Goal: Task Accomplishment & Management: Manage account settings

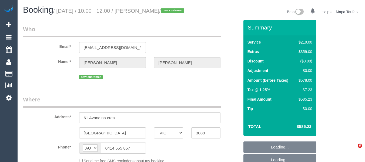
select select "VIC"
select select "object:2608"
select select "string:stripe-pm_1S7PPo2GScqysDRVtHJvyXwc"
select select "spot1"
select select "number:28"
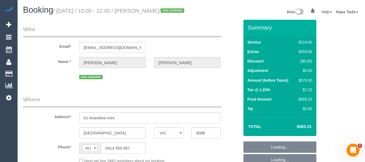
select select "number:17"
select select "number:19"
select select "number:22"
select select "number:26"
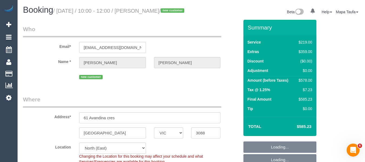
select select "object:3516"
select select "spot6"
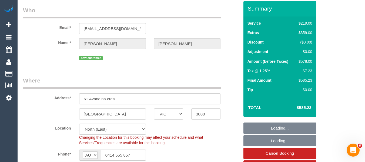
scroll to position [81, 0]
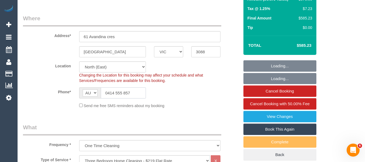
click at [128, 98] on input "0414 555 857" at bounding box center [123, 92] width 45 height 11
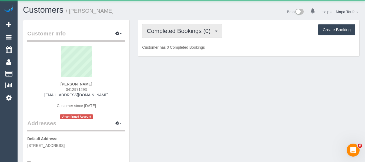
click at [170, 30] on span "Completed Bookings (0)" at bounding box center [180, 31] width 66 height 7
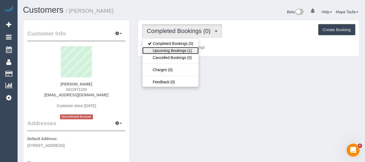
click at [173, 48] on link "Upcoming Bookings (1)" at bounding box center [170, 50] width 56 height 7
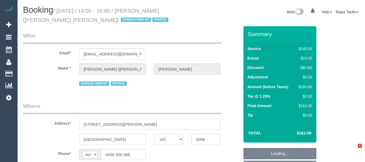
select select "VIC"
select select "object:558"
select select "string:stripe-pm_1SAhba2GScqysDRV1oODc1v9"
select select "object:1353"
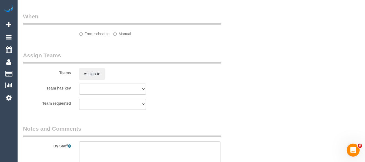
select select "spot5"
select select "number:30"
select select "number:14"
select select "number:19"
select select "number:23"
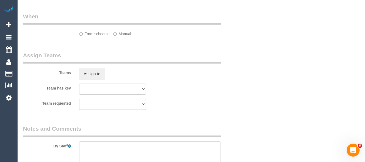
select select "number:12"
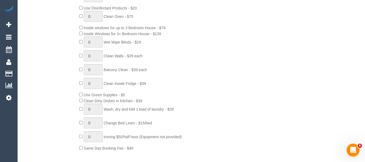
scroll to position [939, 0]
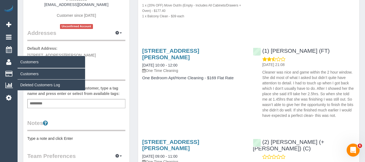
scroll to position [108, 0]
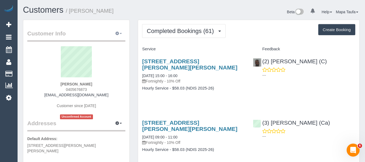
drag, startPoint x: 118, startPoint y: 34, endPoint x: 115, endPoint y: 41, distance: 7.2
click at [118, 34] on icon "button" at bounding box center [117, 33] width 4 height 3
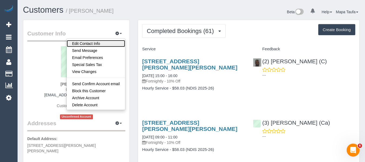
click at [96, 44] on link "Edit Contact Info" at bounding box center [96, 43] width 59 height 7
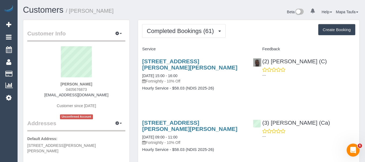
select select "VIC"
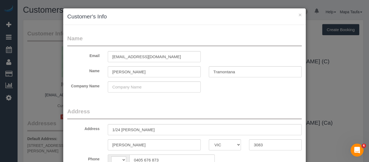
select select "string:AU"
click at [136, 75] on input "Marcelle" at bounding box center [154, 71] width 93 height 11
drag, startPoint x: 223, startPoint y: 67, endPoint x: 221, endPoint y: 71, distance: 5.0
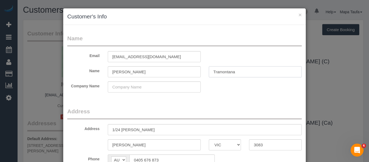
click at [223, 67] on input "Tramontana" at bounding box center [255, 71] width 93 height 11
click at [221, 71] on input "Tramontana" at bounding box center [255, 71] width 93 height 11
click at [138, 66] on input "Marcelle" at bounding box center [154, 71] width 93 height 11
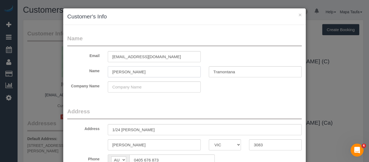
click at [138, 66] on input "Marcelle" at bounding box center [154, 71] width 93 height 11
click at [113, 71] on input "Shantelle" at bounding box center [154, 71] width 93 height 11
type input "Chantelle"
click at [225, 68] on input "Tramontana" at bounding box center [255, 71] width 93 height 11
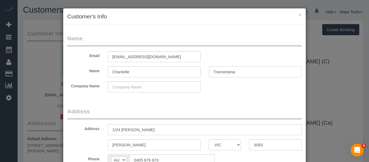
click at [225, 68] on input "Tramontana" at bounding box center [255, 71] width 93 height 11
click at [215, 72] on input "Choueiri" at bounding box center [255, 71] width 93 height 11
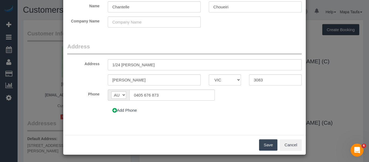
scroll to position [66, 0]
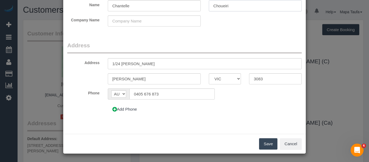
type input "Choueiri"
click at [270, 144] on button "Save" at bounding box center [268, 143] width 18 height 11
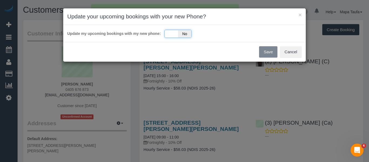
click at [188, 33] on span "No" at bounding box center [184, 34] width 13 height 8
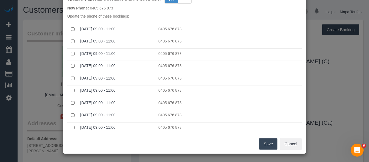
scroll to position [42, 0]
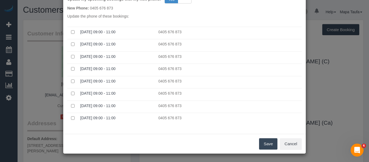
click at [266, 143] on button "Save" at bounding box center [268, 143] width 18 height 11
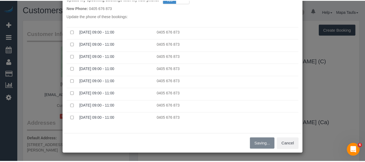
scroll to position [54, 0]
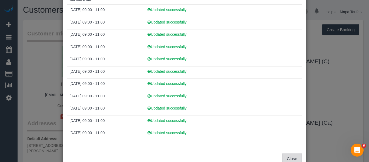
click at [291, 157] on button "Close" at bounding box center [291, 158] width 19 height 11
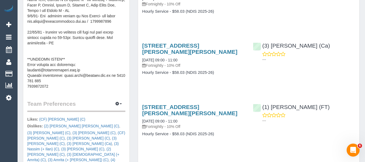
scroll to position [270, 0]
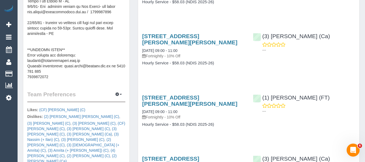
click at [57, 62] on pre at bounding box center [76, 25] width 98 height 108
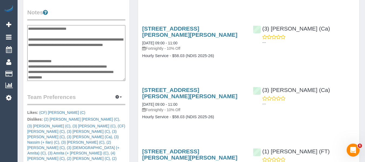
scroll to position [216, 0]
drag, startPoint x: 82, startPoint y: 60, endPoint x: 63, endPoint y: 60, distance: 18.1
click at [63, 60] on textarea at bounding box center [76, 53] width 98 height 56
drag, startPoint x: 69, startPoint y: 60, endPoint x: 78, endPoint y: 57, distance: 9.7
click at [69, 60] on textarea at bounding box center [76, 53] width 98 height 56
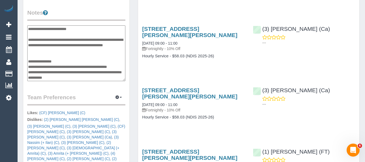
click at [98, 62] on textarea at bounding box center [76, 53] width 98 height 56
click at [113, 42] on textarea at bounding box center [76, 53] width 98 height 56
click at [61, 65] on textarea at bounding box center [76, 53] width 98 height 56
drag, startPoint x: 52, startPoint y: 70, endPoint x: 32, endPoint y: 65, distance: 21.1
click at [32, 65] on textarea at bounding box center [76, 53] width 98 height 56
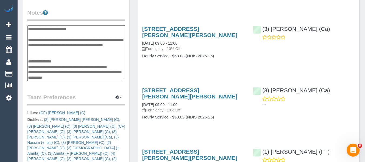
click at [56, 69] on textarea at bounding box center [76, 53] width 98 height 56
drag, startPoint x: 58, startPoint y: 66, endPoint x: 34, endPoint y: 65, distance: 24.6
click at [34, 65] on textarea at bounding box center [76, 53] width 98 height 56
click at [65, 64] on textarea at bounding box center [76, 53] width 98 height 56
drag, startPoint x: 51, startPoint y: 65, endPoint x: 33, endPoint y: 65, distance: 17.8
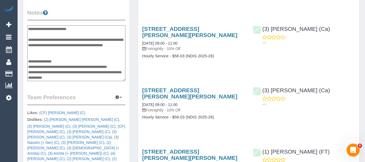
click at [33, 65] on textarea at bounding box center [76, 53] width 98 height 56
click at [49, 69] on textarea at bounding box center [76, 53] width 98 height 56
click at [41, 72] on textarea at bounding box center [76, 53] width 98 height 56
click at [42, 72] on textarea at bounding box center [76, 53] width 98 height 56
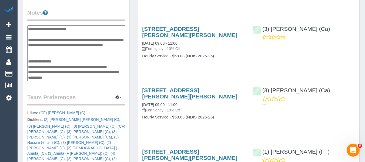
click at [98, 57] on textarea at bounding box center [76, 53] width 98 height 56
click at [95, 53] on textarea at bounding box center [76, 53] width 98 height 56
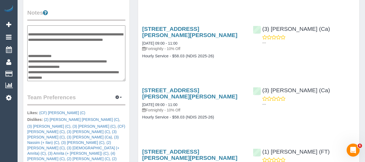
type textarea "**********"
click at [76, 78] on div "Customer Info Edit Contact Info Send Message Email Preferences Special Sales Ta…" at bounding box center [76, 38] width 106 height 468
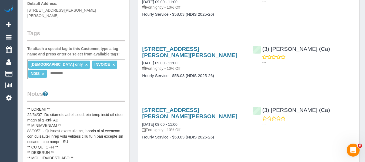
scroll to position [216, 0]
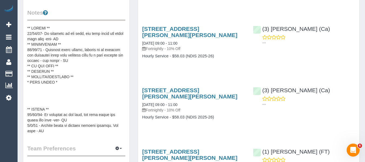
click at [60, 79] on pre at bounding box center [76, 79] width 98 height 108
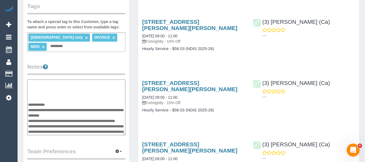
scroll to position [27, 0]
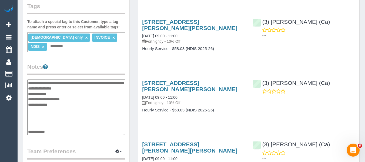
click at [79, 99] on textarea at bounding box center [76, 107] width 98 height 56
click at [60, 101] on textarea at bounding box center [76, 107] width 98 height 56
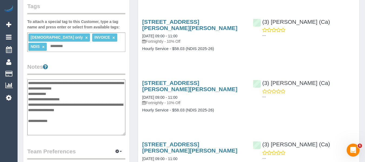
type textarea "**********"
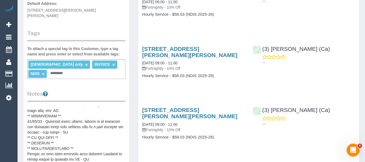
scroll to position [0, 0]
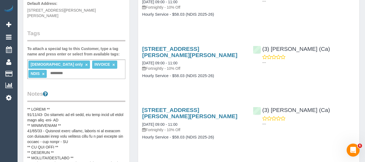
click at [57, 106] on pre at bounding box center [76, 160] width 98 height 108
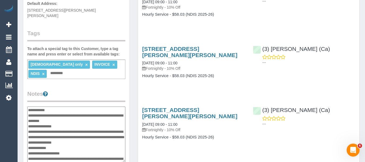
click at [28, 106] on textarea at bounding box center [76, 134] width 98 height 56
click at [30, 106] on textarea at bounding box center [76, 134] width 98 height 56
click at [33, 106] on textarea at bounding box center [76, 134] width 98 height 56
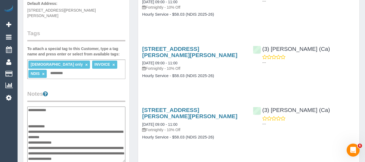
click at [43, 111] on textarea at bounding box center [76, 134] width 98 height 56
click at [46, 108] on textarea at bounding box center [76, 134] width 98 height 56
paste textarea "**********"
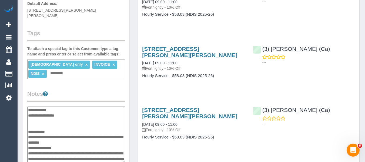
click at [73, 110] on textarea at bounding box center [76, 134] width 98 height 56
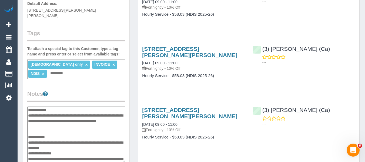
type textarea "**********"
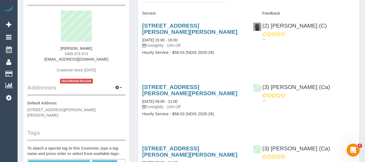
scroll to position [27, 0]
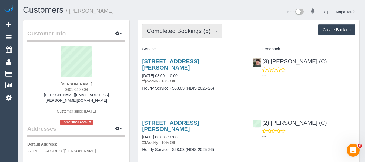
click at [170, 35] on button "Completed Bookings (5)" at bounding box center [182, 31] width 80 height 14
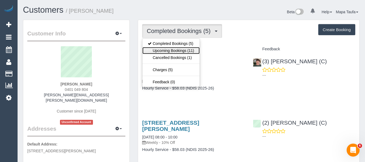
click at [170, 49] on link "Upcoming Bookings (11)" at bounding box center [170, 50] width 57 height 7
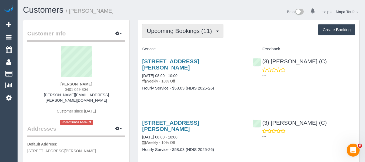
drag, startPoint x: 186, startPoint y: 30, endPoint x: 183, endPoint y: 33, distance: 4.6
click at [185, 31] on span "Upcoming Bookings (11)" at bounding box center [181, 31] width 68 height 7
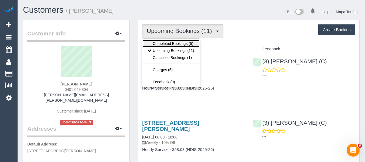
click at [175, 45] on link "Completed Bookings (5)" at bounding box center [170, 43] width 57 height 7
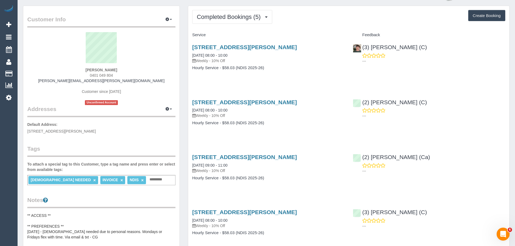
scroll to position [6, 0]
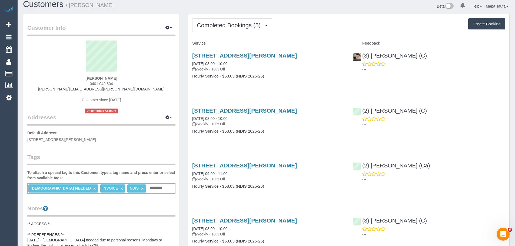
click at [365, 76] on div "Customers / [PERSON_NAME] Beta 0 Your Notifications You have 0 alerts Help Help…" at bounding box center [266, 245] width 497 height 503
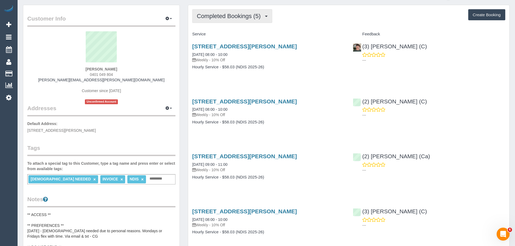
click at [240, 18] on span "Completed Bookings (5)" at bounding box center [230, 16] width 66 height 7
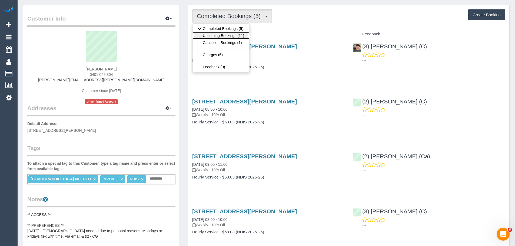
click at [237, 36] on link "Upcoming Bookings (11)" at bounding box center [220, 35] width 57 height 7
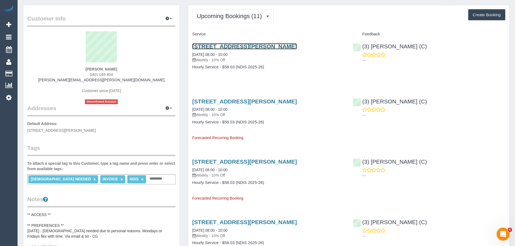
click at [235, 47] on link "78 The Fairway, Kingsbury, VIC 3083" at bounding box center [244, 46] width 105 height 6
click at [232, 47] on link "78 The Fairway, Kingsbury, VIC 3083" at bounding box center [244, 46] width 105 height 6
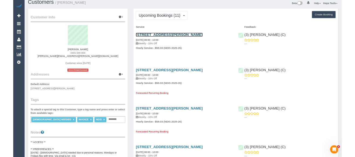
scroll to position [0, 0]
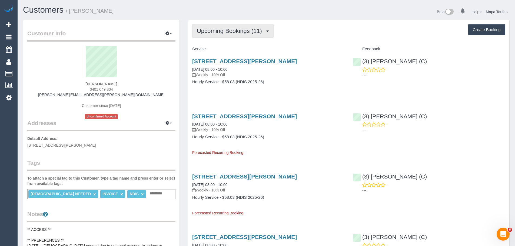
click at [204, 27] on button "Upcoming Bookings (11)" at bounding box center [232, 31] width 81 height 14
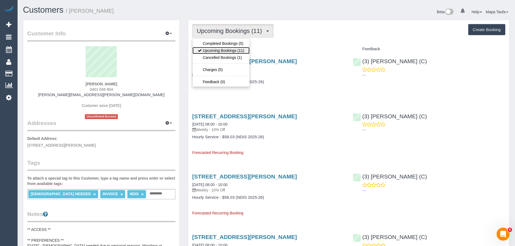
click at [207, 48] on link "Upcoming Bookings (11)" at bounding box center [220, 50] width 57 height 7
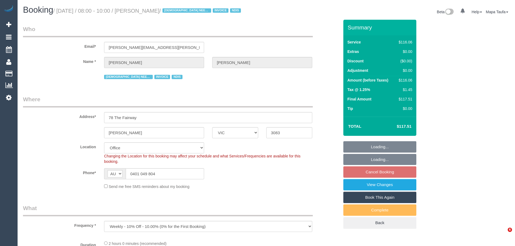
select select "VIC"
select select "object:2014"
select select "number:29"
select select "number:14"
select select "number:18"
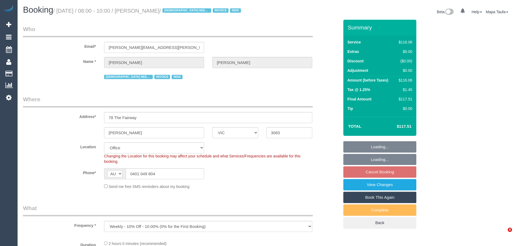
select select "number:24"
select select "number:35"
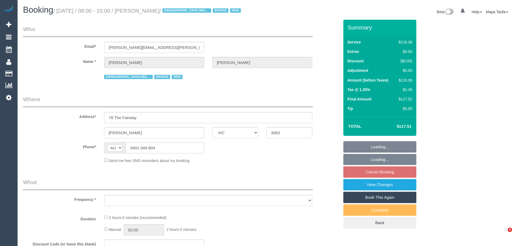
select select "VIC"
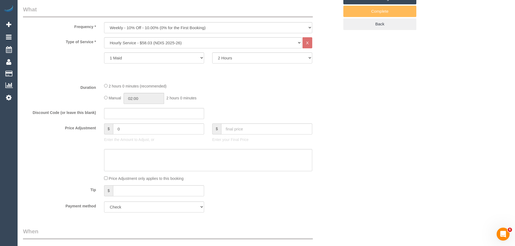
select select "object:595"
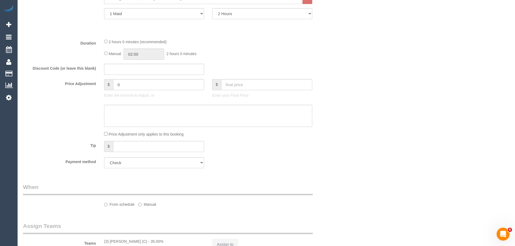
select select "number:29"
select select "number:14"
select select "number:18"
select select "number:24"
select select "number:35"
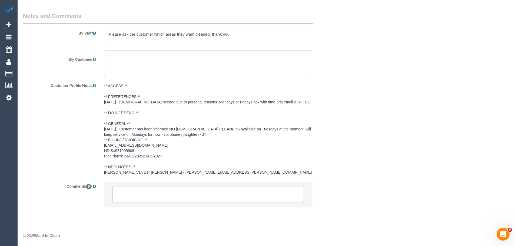
scroll to position [744, 0]
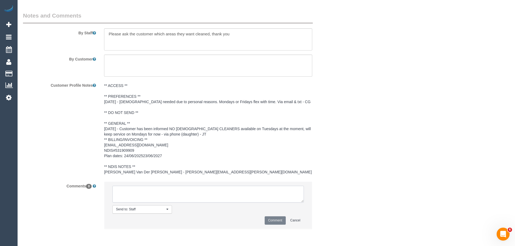
click at [188, 192] on textarea at bounding box center [207, 194] width 191 height 17
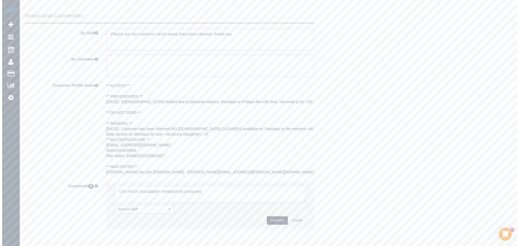
scroll to position [662, 0]
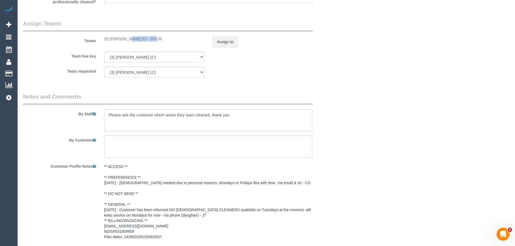
drag, startPoint x: 136, startPoint y: 38, endPoint x: 110, endPoint y: 38, distance: 25.9
click at [110, 38] on div "(3) Goswin Kanta (C) - $70.00" at bounding box center [154, 38] width 100 height 5
copy div "Goswin Kanta ("
click at [230, 42] on button "Assign to" at bounding box center [225, 41] width 26 height 11
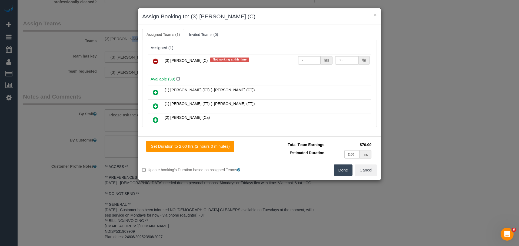
click at [153, 61] on icon at bounding box center [156, 61] width 6 height 6
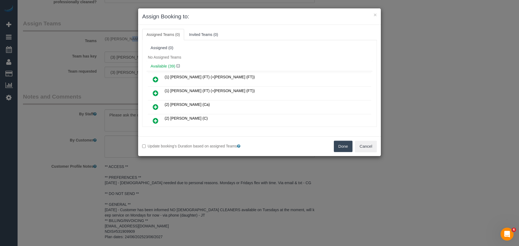
click at [342, 148] on button "Done" at bounding box center [343, 146] width 19 height 11
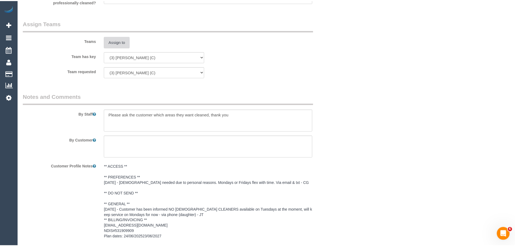
scroll to position [766, 0]
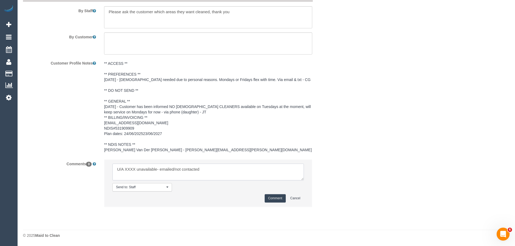
click at [131, 167] on textarea at bounding box center [207, 172] width 191 height 17
paste textarea "Goswin Kanta ("
drag, startPoint x: 191, startPoint y: 169, endPoint x: 257, endPoint y: 166, distance: 65.7
click at [257, 166] on textarea at bounding box center [207, 172] width 191 height 17
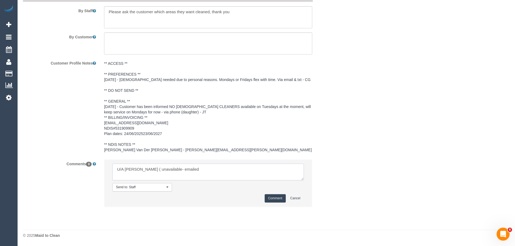
type textarea "U/A Goswin Kanta ( unavailable- emailed"
drag, startPoint x: 273, startPoint y: 195, endPoint x: 303, endPoint y: 213, distance: 35.4
click at [273, 195] on button "Comment" at bounding box center [275, 198] width 21 height 8
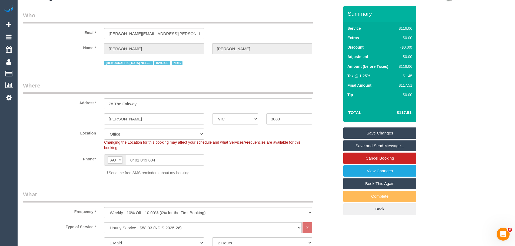
scroll to position [0, 0]
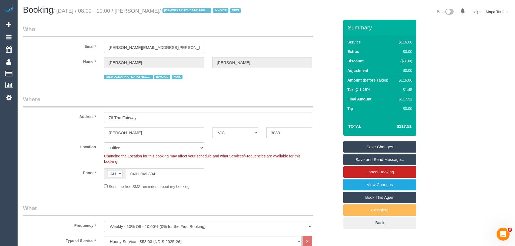
click at [175, 53] on input "maria.j.matthews@outlook.com" at bounding box center [154, 47] width 100 height 11
click at [175, 53] on sui-booking-customer "Email* maria.j.matthews@outlook.com Name * Maria Matthews FEMALE NEEDED INVOICE…" at bounding box center [181, 52] width 316 height 55
click at [182, 49] on input "maria.j.matthews@outlook.com" at bounding box center [154, 47] width 100 height 11
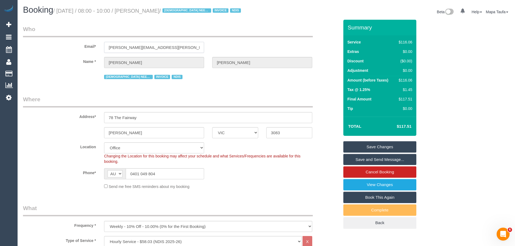
click at [182, 49] on input "maria.j.matthews@outlook.com" at bounding box center [154, 47] width 100 height 11
click at [381, 145] on link "Save Changes" at bounding box center [379, 146] width 73 height 11
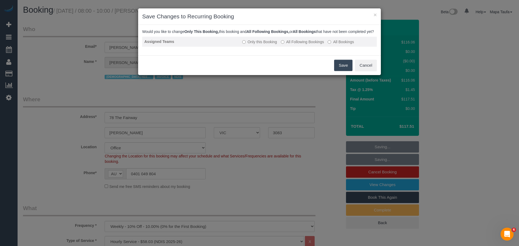
click at [286, 45] on label "All Following Bookings" at bounding box center [302, 41] width 43 height 5
click at [345, 71] on button "Save" at bounding box center [343, 65] width 18 height 11
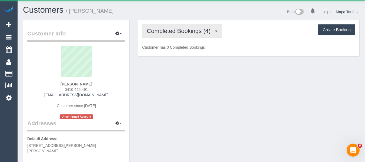
drag, startPoint x: 189, startPoint y: 31, endPoint x: 186, endPoint y: 43, distance: 12.9
click at [189, 31] on span "Completed Bookings (4)" at bounding box center [180, 31] width 66 height 7
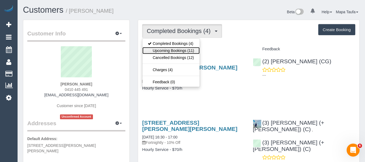
click at [185, 49] on link "Upcoming Bookings (11)" at bounding box center [170, 50] width 57 height 7
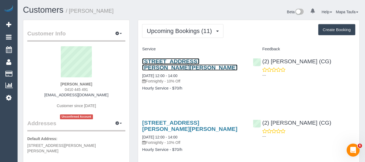
click at [203, 61] on link "[STREET_ADDRESS][PERSON_NAME][PERSON_NAME]" at bounding box center [189, 64] width 95 height 12
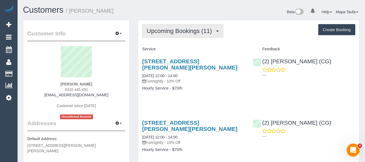
drag, startPoint x: 185, startPoint y: 31, endPoint x: 181, endPoint y: 41, distance: 11.0
click at [185, 32] on span "Upcoming Bookings (11)" at bounding box center [181, 31] width 68 height 7
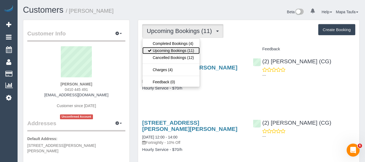
click at [176, 49] on link "Upcoming Bookings (11)" at bounding box center [170, 50] width 57 height 7
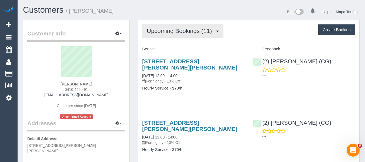
click at [180, 35] on button "Upcoming Bookings (11)" at bounding box center [182, 31] width 81 height 14
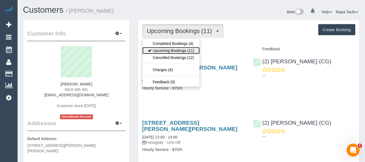
click at [178, 49] on link "Upcoming Bookings (11)" at bounding box center [170, 50] width 57 height 7
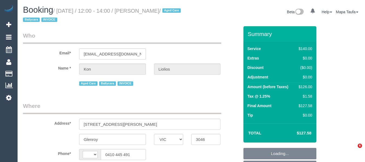
select select "VIC"
select select "number:27"
select select "number:14"
select select "number:19"
select select "number:23"
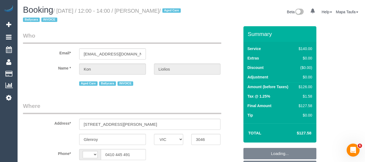
select select "number:34"
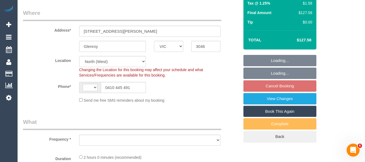
select select "string:AU"
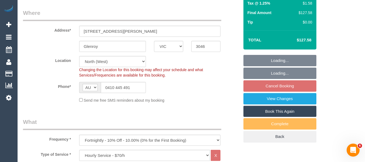
scroll to position [101, 0]
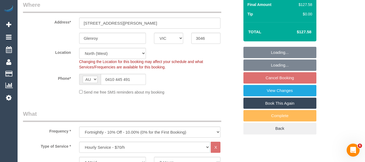
select select "object:1593"
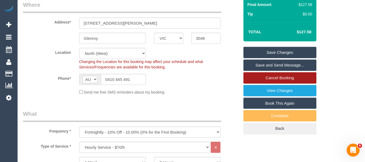
click at [282, 78] on link "Cancel Booking" at bounding box center [279, 77] width 73 height 11
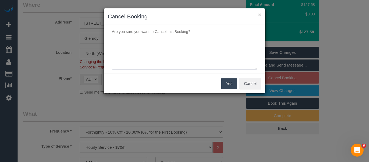
click at [151, 60] on textarea at bounding box center [184, 53] width 145 height 33
type textarea "service not needed via phone -MT"
click at [225, 85] on button "Yes" at bounding box center [229, 83] width 16 height 11
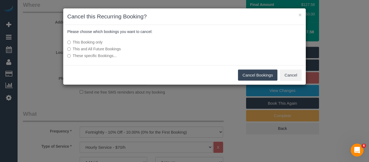
click at [244, 75] on button "Cancel Bookings" at bounding box center [258, 74] width 40 height 11
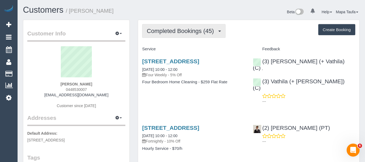
click at [196, 32] on span "Completed Bookings (45)" at bounding box center [182, 31] width 70 height 7
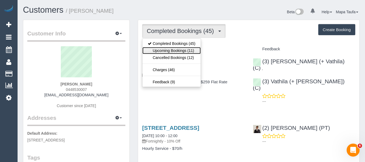
click at [186, 47] on link "Upcoming Bookings (11)" at bounding box center [171, 50] width 58 height 7
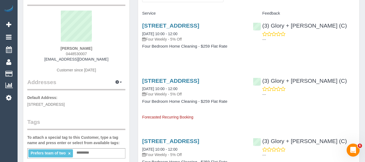
scroll to position [27, 0]
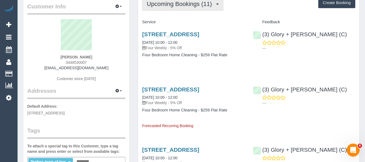
click at [158, 6] on span "Upcoming Bookings (11)" at bounding box center [181, 4] width 68 height 7
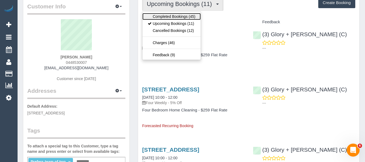
click at [159, 15] on link "Completed Bookings (45)" at bounding box center [171, 16] width 58 height 7
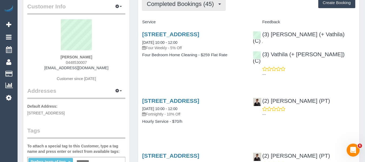
click at [170, 6] on span "Completed Bookings (45)" at bounding box center [182, 4] width 70 height 7
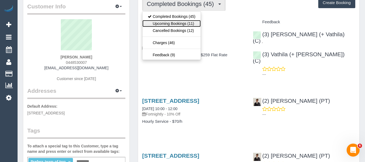
click at [168, 21] on link "Upcoming Bookings (11)" at bounding box center [171, 23] width 58 height 7
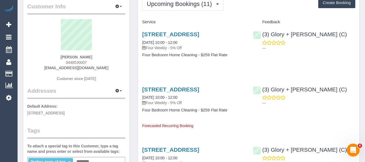
scroll to position [54, 0]
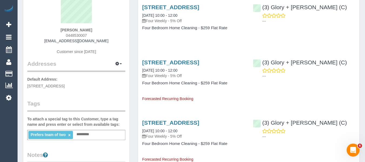
click at [94, 137] on div "Prefers team of two × Add a tag" at bounding box center [76, 135] width 98 height 10
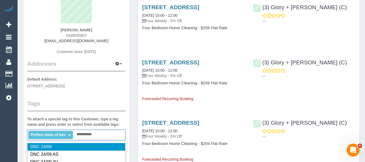
type input "**********"
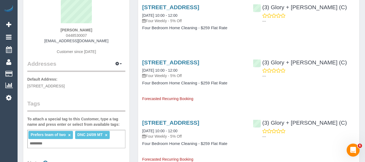
drag, startPoint x: 103, startPoint y: 42, endPoint x: 46, endPoint y: 42, distance: 57.0
click at [46, 42] on div "Shalaka Singh 0448530007 shalakasingh_2@hotmail.com Customer since 2023" at bounding box center [76, 26] width 98 height 68
copy link "shalakasingh_2@hotmail.com"
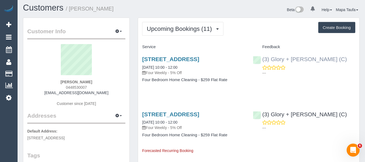
scroll to position [0, 0]
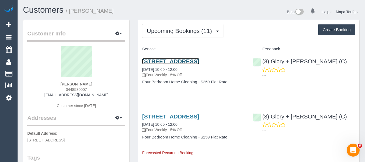
click at [170, 62] on link "12a York Street, Bentleigh East, VIC 3165" at bounding box center [170, 61] width 57 height 6
click at [96, 82] on div "Shalaka Singh 0448530007 shalakasingh_2@hotmail.com Customer since 2023" at bounding box center [76, 80] width 98 height 68
copy div "Shalaka Singh"
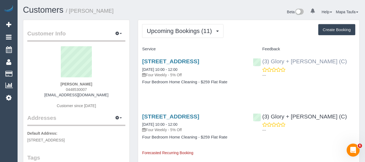
drag, startPoint x: 328, startPoint y: 62, endPoint x: 272, endPoint y: 62, distance: 56.5
click at [272, 62] on div "(3) Glory + Mary (C) ---" at bounding box center [304, 66] width 111 height 26
copy link "Glory + Mary (C)"
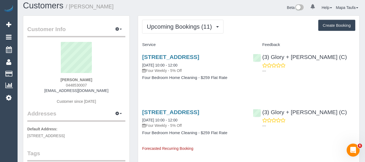
scroll to position [81, 0]
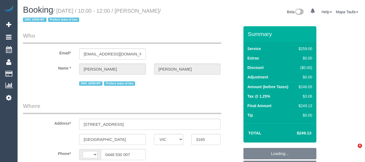
select select "VIC"
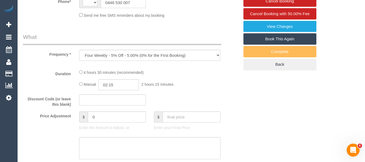
select select "object:815"
select select "string:AU"
select select "string:stripe-pm_1QKTDr2GScqysDRVbhLqpD1O"
select select "number:28"
select select "number:14"
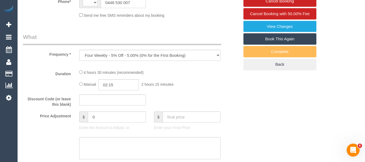
select select "number:19"
select select "number:22"
select select "number:34"
select select "number:12"
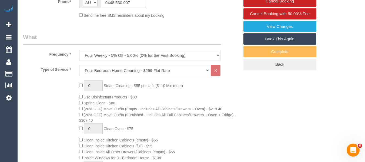
select select "spot1"
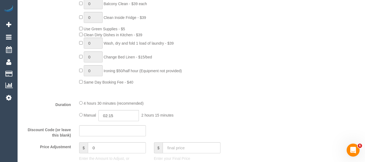
scroll to position [372, 0]
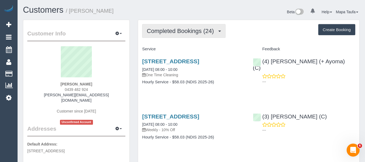
click at [184, 31] on span "Completed Bookings (24)" at bounding box center [182, 31] width 70 height 7
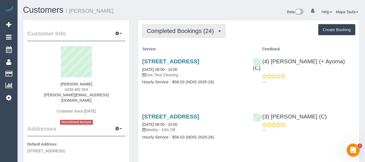
click at [200, 32] on span "Completed Bookings (24)" at bounding box center [182, 31] width 70 height 7
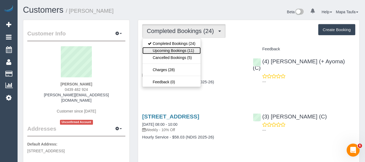
click at [189, 51] on link "Upcoming Bookings (11)" at bounding box center [171, 50] width 58 height 7
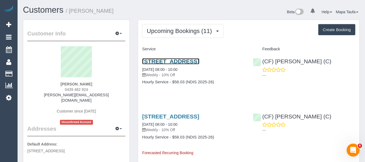
click at [147, 64] on link "[STREET_ADDRESS]" at bounding box center [170, 61] width 57 height 6
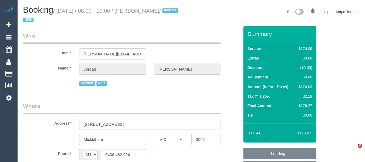
select select "VIC"
select select "object:548"
select select "180"
select select "number:27"
select select "number:14"
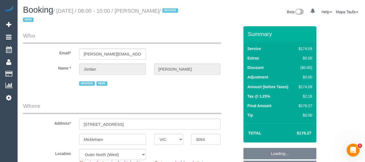
select select "number:19"
select select "number:36"
select select "number:33"
select select "object:1161"
select select "spot2"
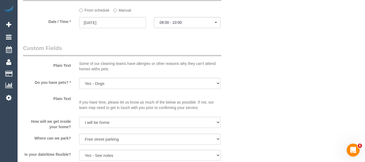
scroll to position [432, 0]
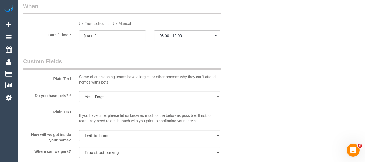
click at [125, 29] on sui-booking-spot "From schedule Manual Date / Time * 01/10/2025 08:00 - 10:00 Wed October 1st 07:…" at bounding box center [131, 22] width 216 height 40
click at [124, 34] on input "01/10/2025" at bounding box center [112, 35] width 67 height 11
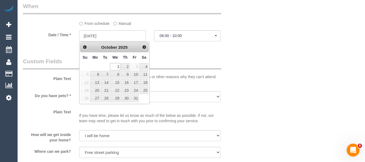
click at [86, 44] on link "Prev" at bounding box center [85, 47] width 8 height 8
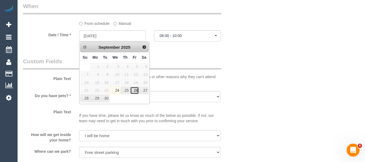
click at [133, 91] on link "26" at bounding box center [134, 90] width 9 height 7
type input "26/09/2025"
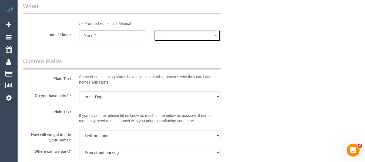
click at [175, 38] on span "--:--" at bounding box center [187, 36] width 55 height 4
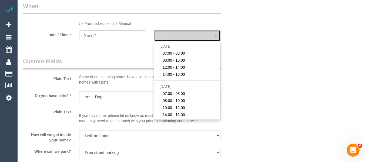
select select "spot16"
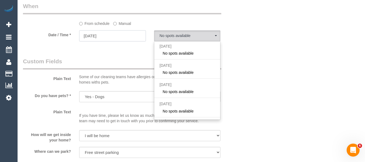
click at [127, 32] on input "26/09/2025" at bounding box center [112, 35] width 67 height 11
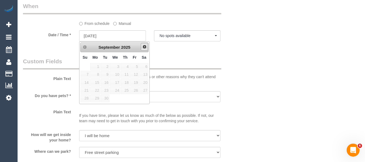
click at [143, 48] on span "Next" at bounding box center [144, 47] width 4 height 4
drag, startPoint x: 244, startPoint y: 68, endPoint x: 205, endPoint y: 36, distance: 50.9
click at [245, 68] on div "Who Email* tiffany.guerra2011@hotmail.com Name * Jordan Guerra INVOICE NDIS Whe…" at bounding box center [191, 73] width 337 height 959
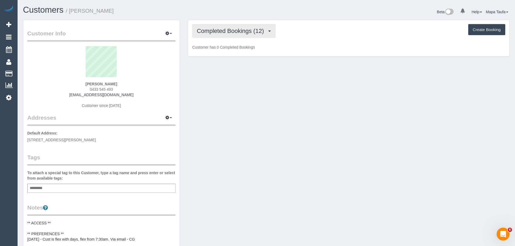
click at [208, 32] on span "Completed Bookings (12)" at bounding box center [232, 31] width 70 height 7
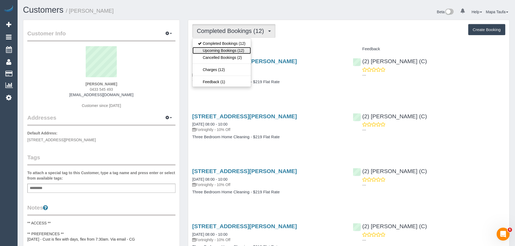
click at [214, 51] on link "Upcoming Bookings (12)" at bounding box center [221, 50] width 58 height 7
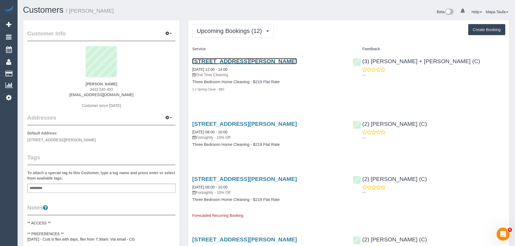
click at [217, 59] on link "1 / 63 Buckley St, Moonee Ponds, VIC 3039" at bounding box center [244, 61] width 105 height 6
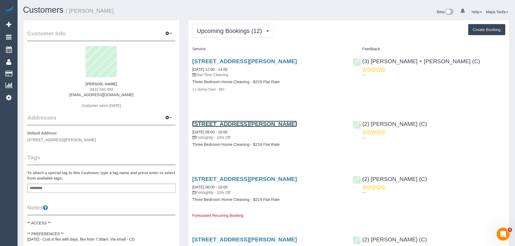
click at [212, 123] on link "1 / 63 Buckley St, Moonee Ponds, VIC 3039" at bounding box center [244, 124] width 105 height 6
drag, startPoint x: 239, startPoint y: 89, endPoint x: 240, endPoint y: 81, distance: 8.2
click at [193, 62] on div "1 / 63 Buckley St, Moonee Ponds, VIC 3039 24/09/2025 12:00 - 14:00 One Time Cle…" at bounding box center [268, 77] width 160 height 49
click at [262, 96] on div "1 / 63 Buckley St, Moonee Ponds, VIC 3039 24/09/2025 12:00 - 14:00 One Time Cle…" at bounding box center [268, 77] width 160 height 49
drag, startPoint x: 192, startPoint y: 50, endPoint x: 400, endPoint y: 83, distance: 210.9
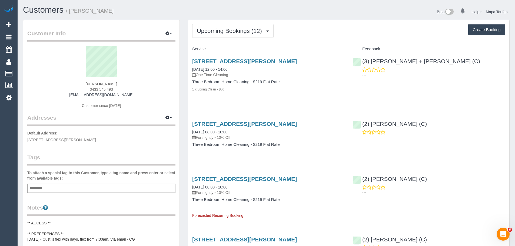
click at [411, 88] on div "1 / 63 Buckley St, Moonee Ponds, VIC 3039 24/09/2025 12:00 - 14:00 One Time Cle…" at bounding box center [348, 77] width 321 height 49
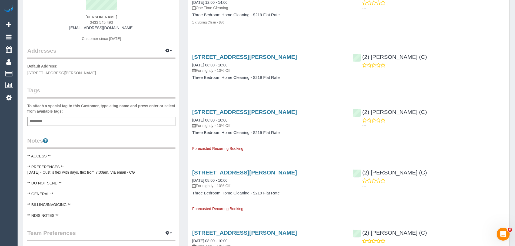
scroll to position [135, 0]
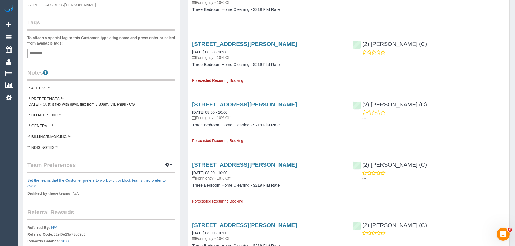
click at [76, 120] on pre "** ACCESS ** ** PREFERENCES ** [DATE] - Cust is flex with days, flex from 7:30a…" at bounding box center [101, 117] width 148 height 65
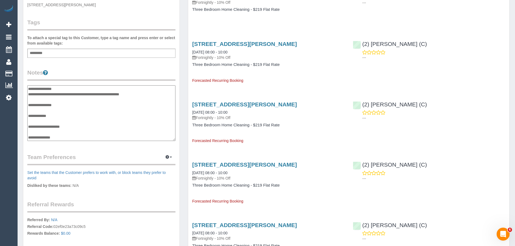
scroll to position [0, 0]
click at [59, 89] on textarea "**********" at bounding box center [101, 113] width 148 height 56
type textarea "**********"
click at [155, 67] on div "Customer Info Edit Contact Info Send Message Email Preferences Special Sales Ta…" at bounding box center [101, 86] width 156 height 402
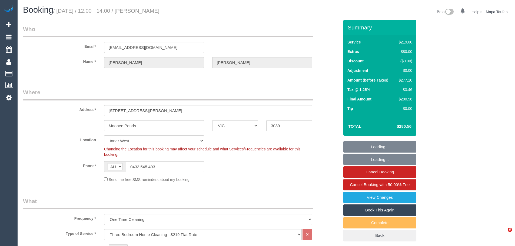
select select "VIC"
select select "spot1"
select select "number:28"
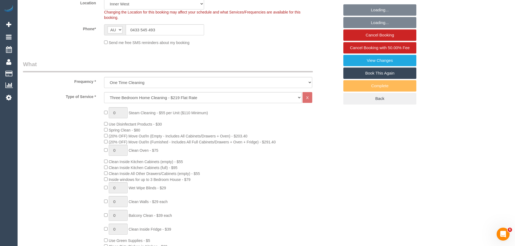
scroll to position [65, 0]
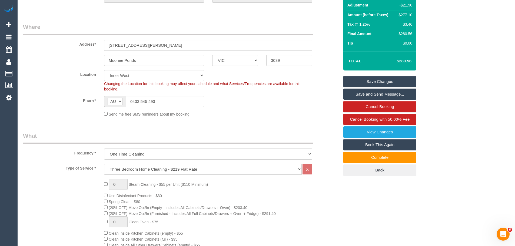
drag, startPoint x: 514, startPoint y: 34, endPoint x: 514, endPoint y: 46, distance: 11.9
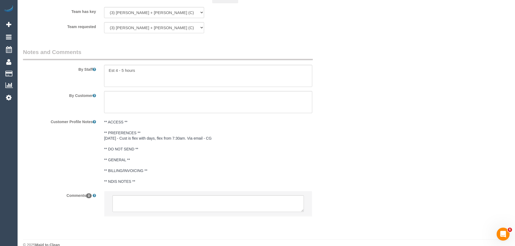
scroll to position [849, 0]
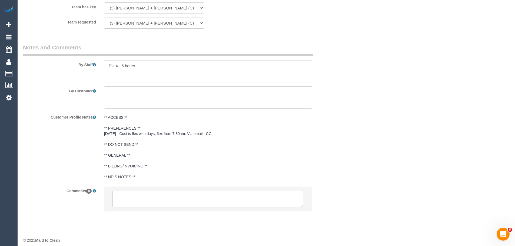
drag, startPoint x: 160, startPoint y: 67, endPoint x: 161, endPoint y: 87, distance: 20.0
click at [169, 69] on textarea at bounding box center [208, 71] width 208 height 22
click at [162, 101] on textarea at bounding box center [208, 97] width 208 height 22
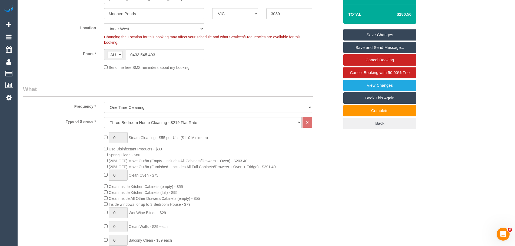
scroll to position [92, 0]
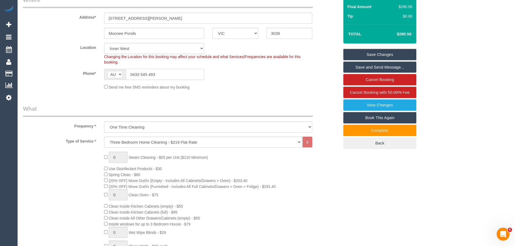
click at [164, 76] on input "0433 545 493" at bounding box center [165, 74] width 78 height 11
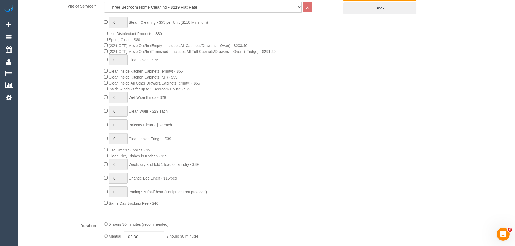
click at [305, 137] on div "0 Steam Cleaning - $55 per Unit ($110 Minimum) Use Disinfectant Products - $30 …" at bounding box center [221, 111] width 243 height 189
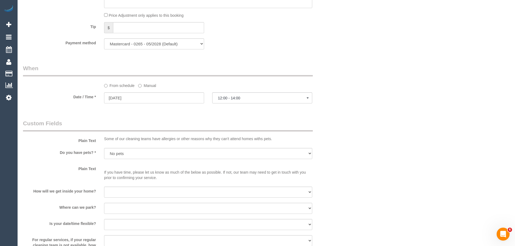
scroll to position [579, 0]
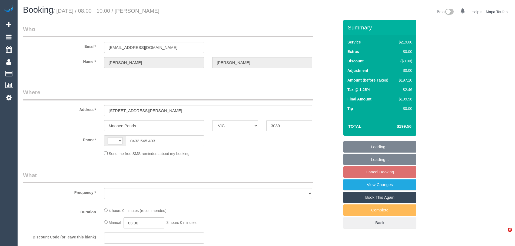
select select "VIC"
select select "object:281"
select select "number:28"
select select "number:16"
select select "number:19"
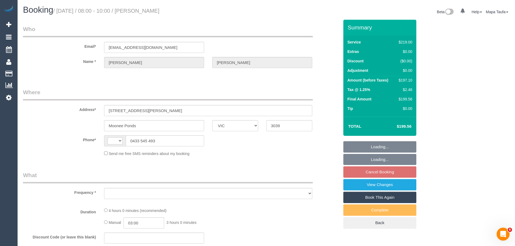
select select "number:22"
select select "number:34"
select select "string:AU"
select select "string:stripe-pm_1R7Pq42GScqysDRV2QPdELzX"
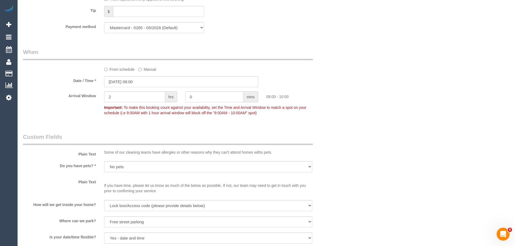
select select "object:1479"
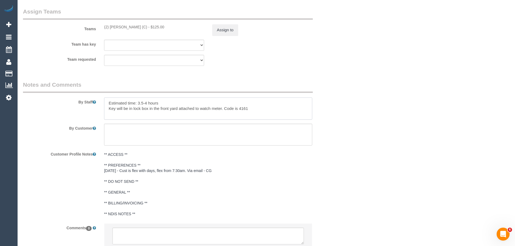
click at [220, 111] on textarea at bounding box center [208, 109] width 208 height 22
click at [220, 108] on textarea at bounding box center [208, 109] width 208 height 22
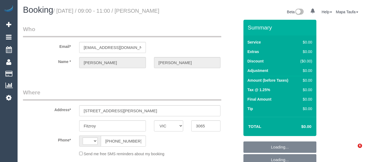
select select "VIC"
select select "string:AU"
select select "string:stripe-pm_1S78kw2GScqysDRVJc6lT9bs"
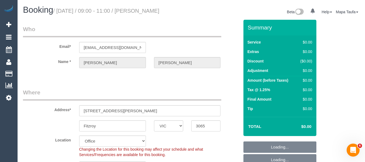
select select "object:605"
select select "number:29"
select select "number:14"
select select "number:18"
select select "number:25"
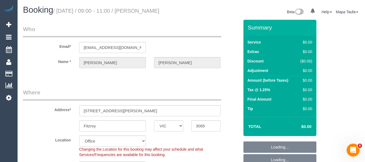
select select "number:26"
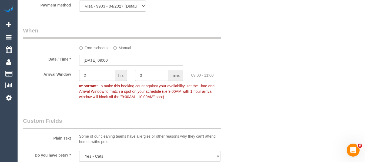
select select "object:2131"
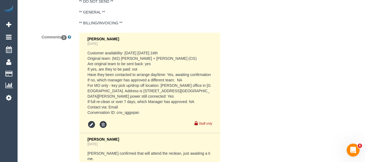
scroll to position [958, 0]
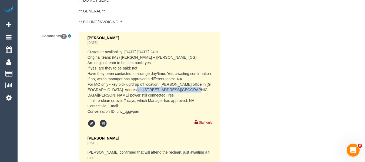
drag, startPoint x: 141, startPoint y: 102, endPoint x: 95, endPoint y: 103, distance: 46.8
click at [78, 102] on div "Chellsea Espinosa Yesterday Customer availability: Tomorrow Wednesday 24th Orig…" at bounding box center [150, 140] width 150 height 218
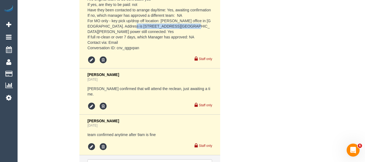
scroll to position [1012, 0]
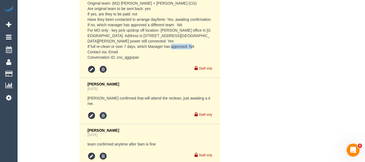
drag, startPoint x: 131, startPoint y: 63, endPoint x: 136, endPoint y: 67, distance: 6.2
click at [116, 60] on pre "Customer availability: Tomorrow Wednesday 24th Original team: (M2) Akila + Teha…" at bounding box center [150, 27] width 125 height 65
copy pre "cnv_qggvpan"
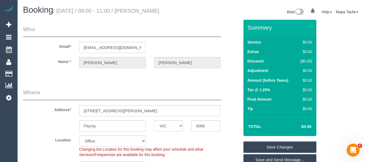
scroll to position [81, 0]
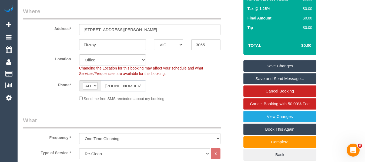
click at [122, 91] on input "+61 400 578 308" at bounding box center [123, 85] width 45 height 11
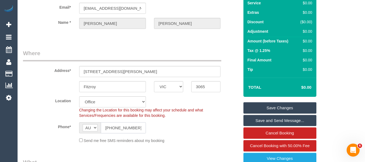
scroll to position [33, 0]
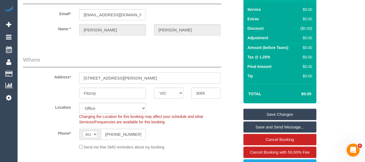
click at [134, 83] on input "122 Kerr Street" at bounding box center [150, 77] width 142 height 11
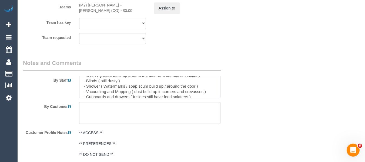
scroll to position [9, 0]
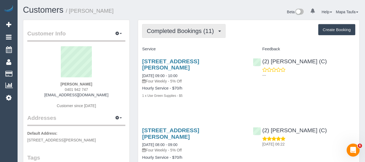
drag, startPoint x: 190, startPoint y: 30, endPoint x: 209, endPoint y: 38, distance: 20.3
click at [189, 31] on span "Completed Bookings (11)" at bounding box center [182, 31] width 70 height 7
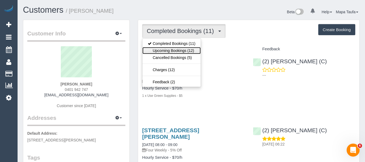
click at [190, 52] on link "Upcoming Bookings (12)" at bounding box center [171, 50] width 58 height 7
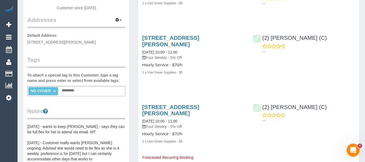
scroll to position [27, 0]
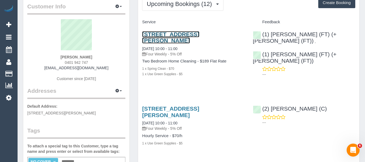
click at [187, 33] on link "4/5 Jepson Street, Yarraville, VIC 3013" at bounding box center [170, 37] width 57 height 12
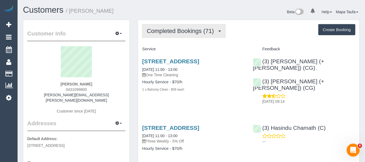
click at [197, 34] on button "Completed Bookings (71)" at bounding box center [183, 31] width 83 height 14
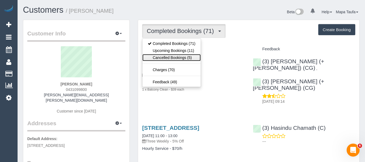
click at [185, 59] on link "Cancelled Bookings (5)" at bounding box center [171, 57] width 58 height 7
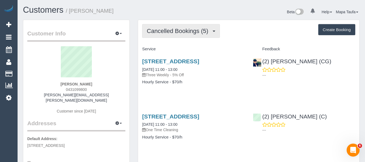
click at [186, 31] on span "Cancelled Bookings (5)" at bounding box center [179, 31] width 64 height 7
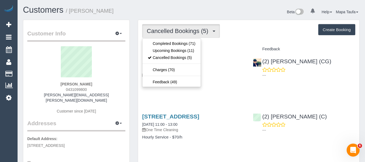
click at [235, 35] on div "Cancelled Bookings (5) Completed Bookings (71) Upcoming Bookings (11) Cancelled…" at bounding box center [248, 31] width 213 height 14
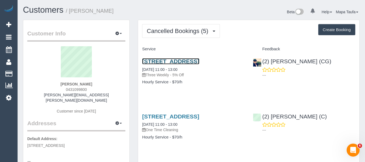
click at [192, 59] on link "812 Sydney Rd, Unit 408, Brunswick, VIC 3056" at bounding box center [170, 61] width 57 height 6
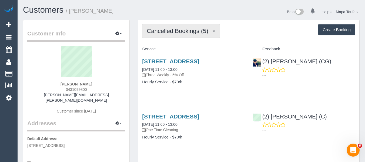
click at [167, 29] on span "Cancelled Bookings (5)" at bounding box center [179, 31] width 64 height 7
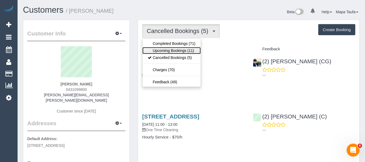
click at [173, 49] on link "Upcoming Bookings (11)" at bounding box center [171, 50] width 58 height 7
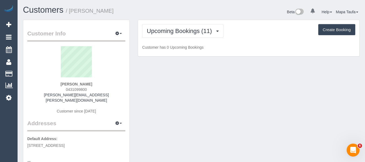
click at [263, 30] on div "Upcoming Bookings (11) Completed Bookings (71) Upcoming Bookings (11) Cancelled…" at bounding box center [248, 31] width 213 height 14
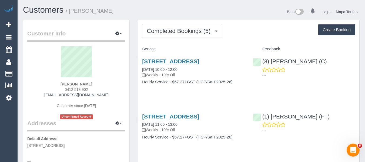
drag, startPoint x: 95, startPoint y: 96, endPoint x: 54, endPoint y: 94, distance: 40.8
click at [54, 94] on div "[PERSON_NAME] 0412 518 902 [EMAIL_ADDRESS][DOMAIN_NAME] Customer since [DATE] U…" at bounding box center [76, 82] width 98 height 73
copy link "[EMAIL_ADDRESS][DOMAIN_NAME]"
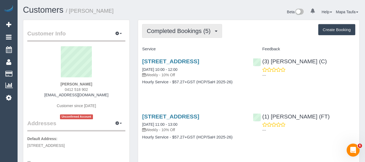
drag, startPoint x: 165, startPoint y: 34, endPoint x: 165, endPoint y: 37, distance: 3.0
click at [165, 34] on span "Completed Bookings (5)" at bounding box center [180, 31] width 66 height 7
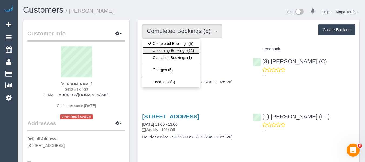
click at [167, 49] on link "Upcoming Bookings (11)" at bounding box center [170, 50] width 57 height 7
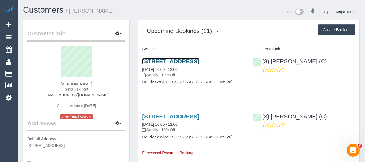
click at [198, 62] on link "[STREET_ADDRESS]" at bounding box center [170, 61] width 57 height 6
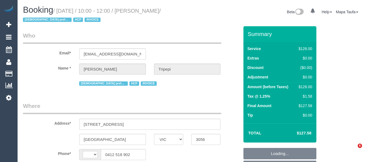
select select "VIC"
select select "string:AU"
select select "number:28"
select select "number:14"
select select "number:19"
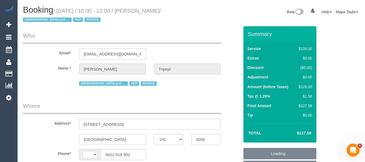
select select "number:25"
select select "number:34"
select select "number:26"
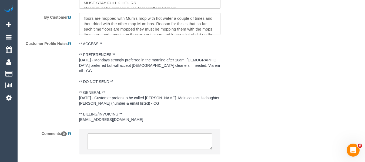
select select "object:1570"
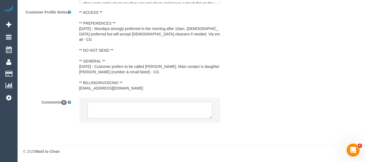
click at [133, 119] on textarea at bounding box center [150, 110] width 125 height 17
select select "120"
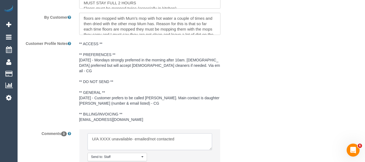
scroll to position [713, 0]
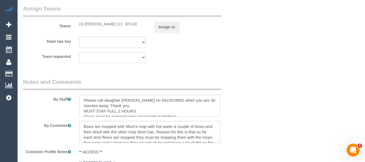
type textarea "U/A XXXX unavailable- emailed/not contacted"
click at [86, 23] on div "(3) [PERSON_NAME] (C) - $70.00" at bounding box center [112, 23] width 67 height 5
click at [85, 24] on div "(3) [PERSON_NAME] (C) - $70.00" at bounding box center [112, 23] width 67 height 5
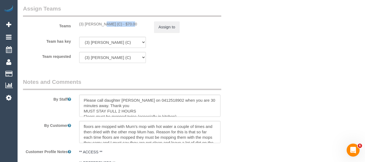
drag, startPoint x: 85, startPoint y: 25, endPoint x: 114, endPoint y: 23, distance: 28.7
click at [114, 23] on div "(3) [PERSON_NAME] (C) - $70.00" at bounding box center [112, 23] width 67 height 5
copy div "[PERSON_NAME] (C)"
click at [163, 28] on button "Assign to" at bounding box center [167, 26] width 26 height 11
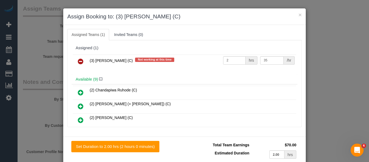
click at [82, 63] on link at bounding box center [80, 61] width 13 height 11
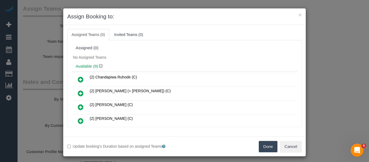
click at [265, 148] on button "Done" at bounding box center [268, 146] width 19 height 11
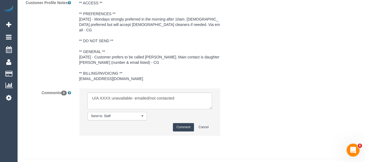
scroll to position [869, 0]
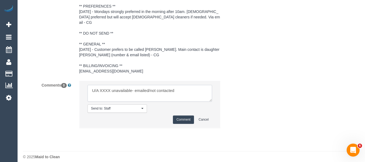
click at [104, 85] on textarea at bounding box center [150, 93] width 125 height 17
paste textarea "[PERSON_NAME] (C)"
drag, startPoint x: 171, startPoint y: 85, endPoint x: 246, endPoint y: 85, distance: 74.8
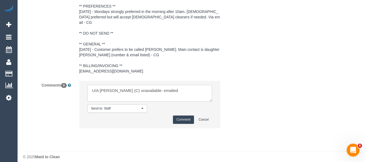
type textarea "U/A [PERSON_NAME] (C) unavailable- emailed"
click at [180, 115] on button "Comment" at bounding box center [183, 119] width 21 height 8
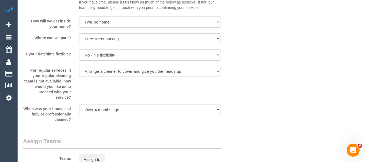
scroll to position [140, 0]
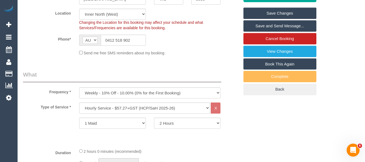
click at [265, 13] on link "Save Changes" at bounding box center [279, 13] width 73 height 11
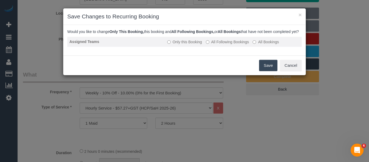
click at [225, 45] on label "All Following Bookings" at bounding box center [227, 41] width 43 height 5
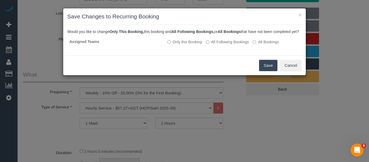
click at [262, 71] on button "Save" at bounding box center [268, 65] width 18 height 11
